Goal: Transaction & Acquisition: Obtain resource

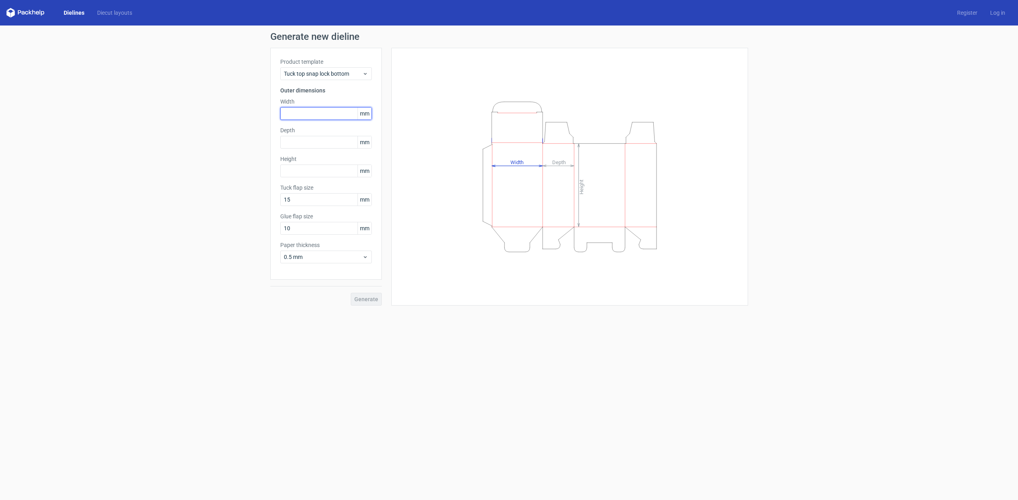
click at [332, 113] on input "text" at bounding box center [326, 113] width 92 height 13
click at [287, 113] on input "67" at bounding box center [326, 113] width 92 height 13
type input "67"
click at [306, 139] on input "2" at bounding box center [326, 142] width 92 height 13
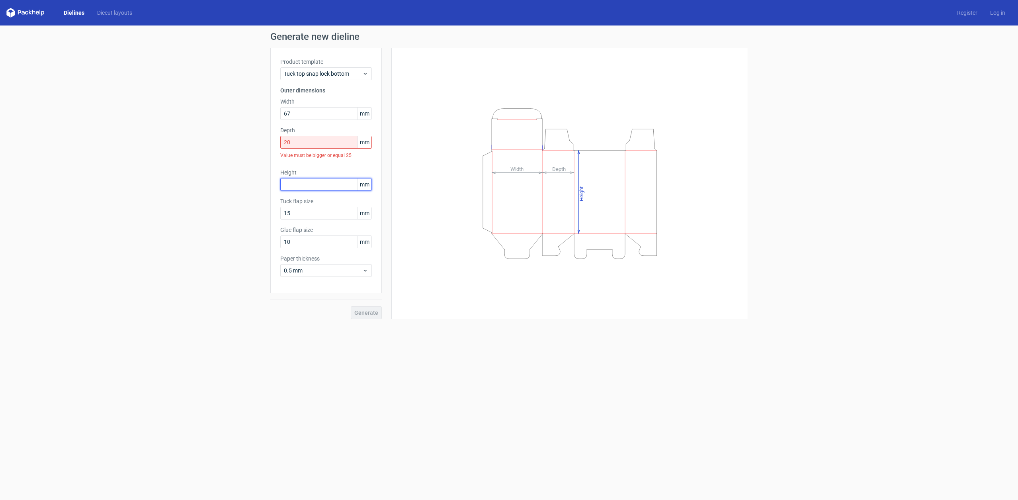
click at [345, 186] on input "text" at bounding box center [326, 184] width 92 height 13
click at [321, 141] on input "20" at bounding box center [326, 142] width 92 height 13
type input "25"
type input "273"
click at [309, 186] on label "Tuck flap size" at bounding box center [326, 188] width 92 height 8
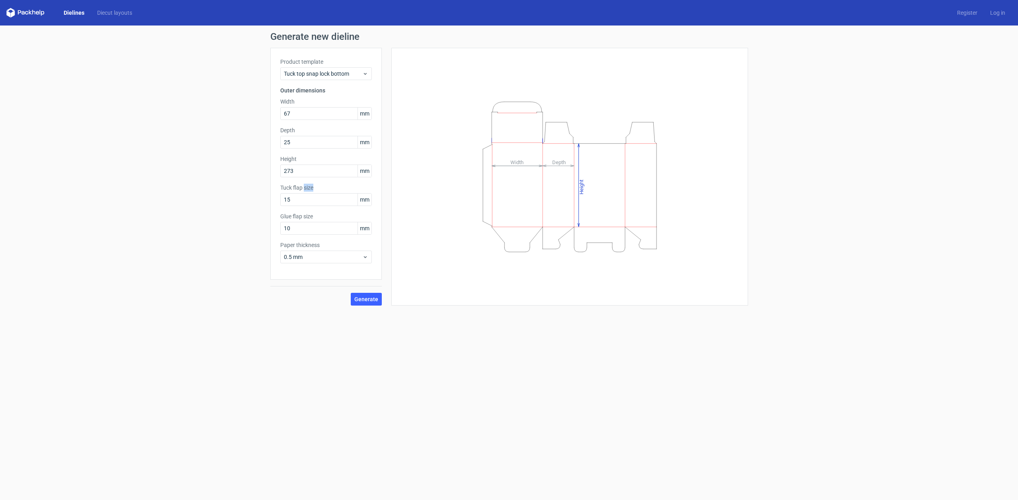
click at [309, 186] on label "Tuck flap size" at bounding box center [326, 188] width 92 height 8
copy label "Tuck flap size"
drag, startPoint x: 323, startPoint y: 227, endPoint x: 266, endPoint y: 224, distance: 57.4
click at [266, 224] on div "Generate new dieline Product template Tuck top snap lock bottom Outer dimension…" at bounding box center [509, 168] width 1018 height 286
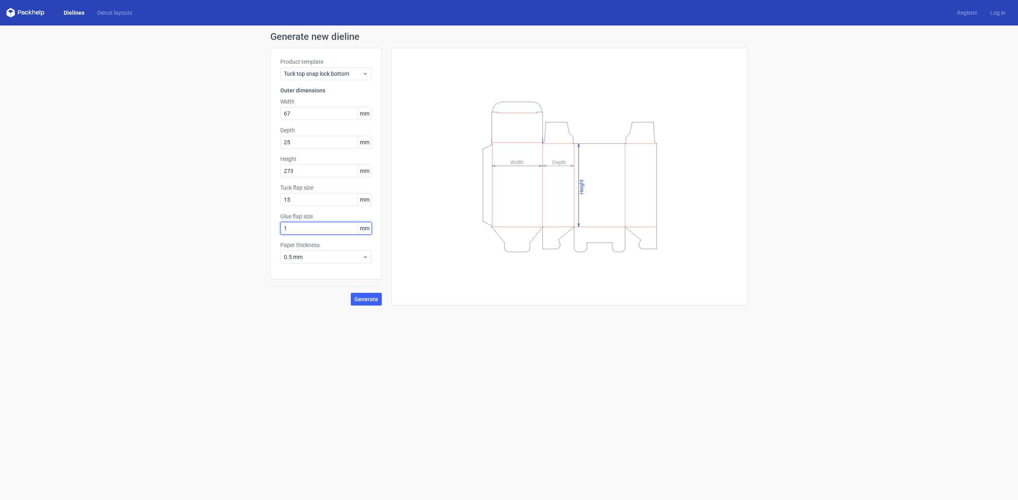
type input "15"
click at [309, 198] on input "15" at bounding box center [326, 199] width 92 height 13
type input "20"
click at [333, 258] on span "0.5 mm" at bounding box center [323, 257] width 78 height 8
click at [319, 316] on div "1.5 mm" at bounding box center [325, 312] width 85 height 13
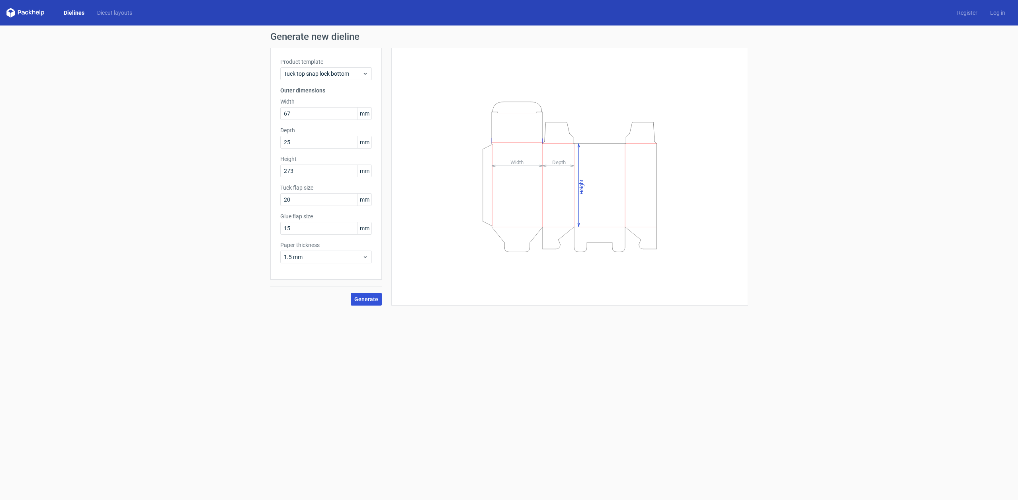
click at [377, 298] on span "Generate" at bounding box center [366, 299] width 24 height 6
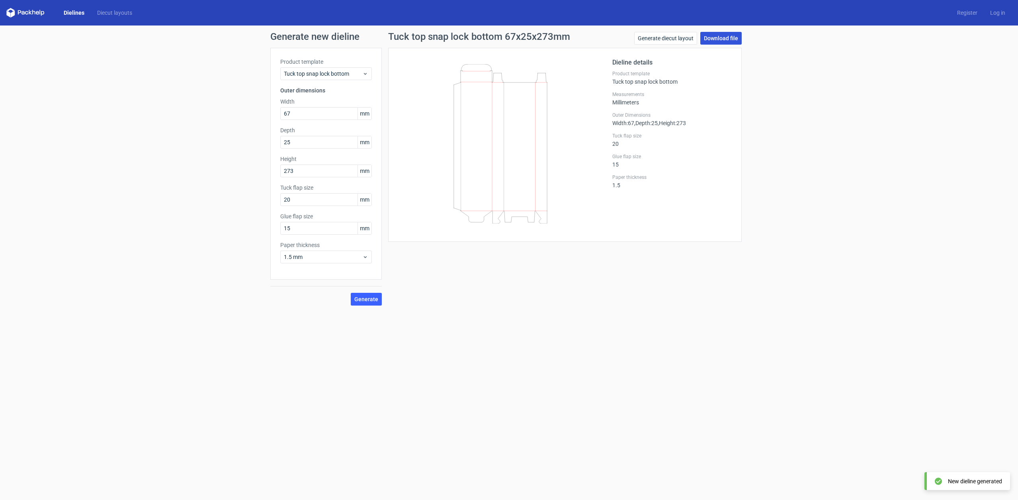
click at [730, 40] on link "Download file" at bounding box center [720, 38] width 41 height 13
